Goal: Contribute content: Contribute content

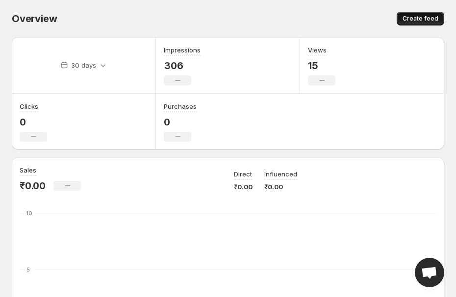
click at [428, 18] on span "Create feed" at bounding box center [421, 19] width 36 height 8
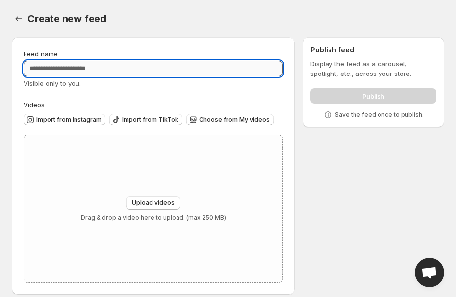
click at [92, 69] on input "Feed name" at bounding box center [154, 69] width 260 height 16
type input "********"
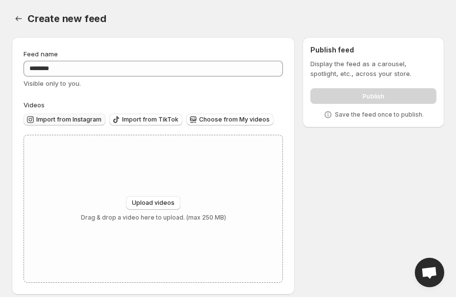
click at [56, 121] on span "Import from Instagram" at bounding box center [68, 120] width 65 height 8
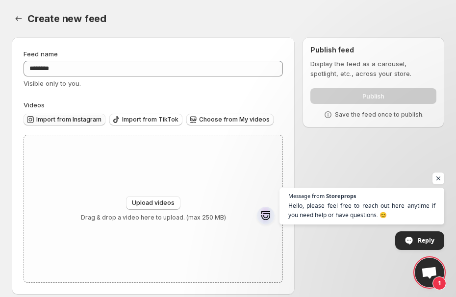
click at [67, 121] on span "Import from Instagram" at bounding box center [68, 120] width 65 height 8
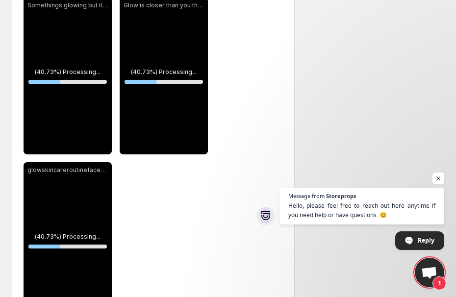
scroll to position [365, 0]
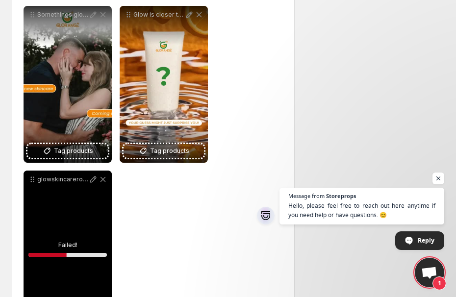
click at [70, 214] on div "glowskincareroutinefacewashrajasthanfypagee" at bounding box center [68, 249] width 88 height 157
click at [62, 250] on div "glowskincareroutinefacewashrajasthanfypagee" at bounding box center [68, 249] width 88 height 157
click at [100, 181] on icon at bounding box center [103, 180] width 10 height 10
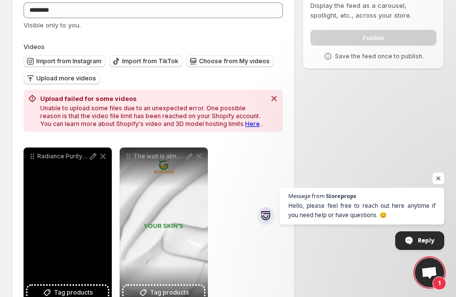
scroll to position [19, 0]
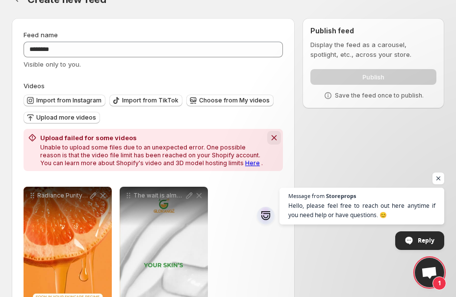
click at [279, 140] on icon "Dismiss notification" at bounding box center [274, 138] width 10 height 10
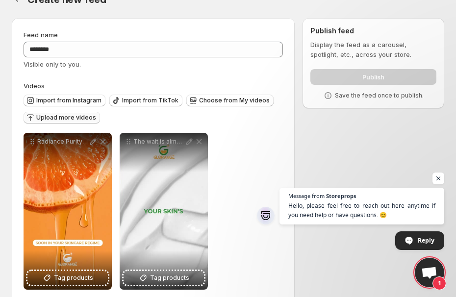
click at [69, 121] on span "Upload more videos" at bounding box center [66, 118] width 60 height 8
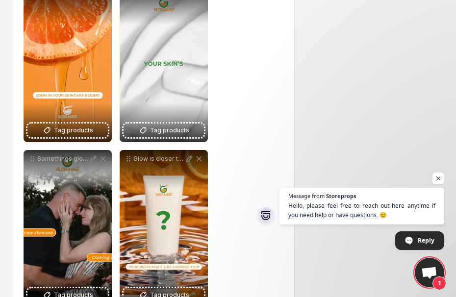
scroll to position [200, 0]
